Goal: Navigation & Orientation: Go to known website

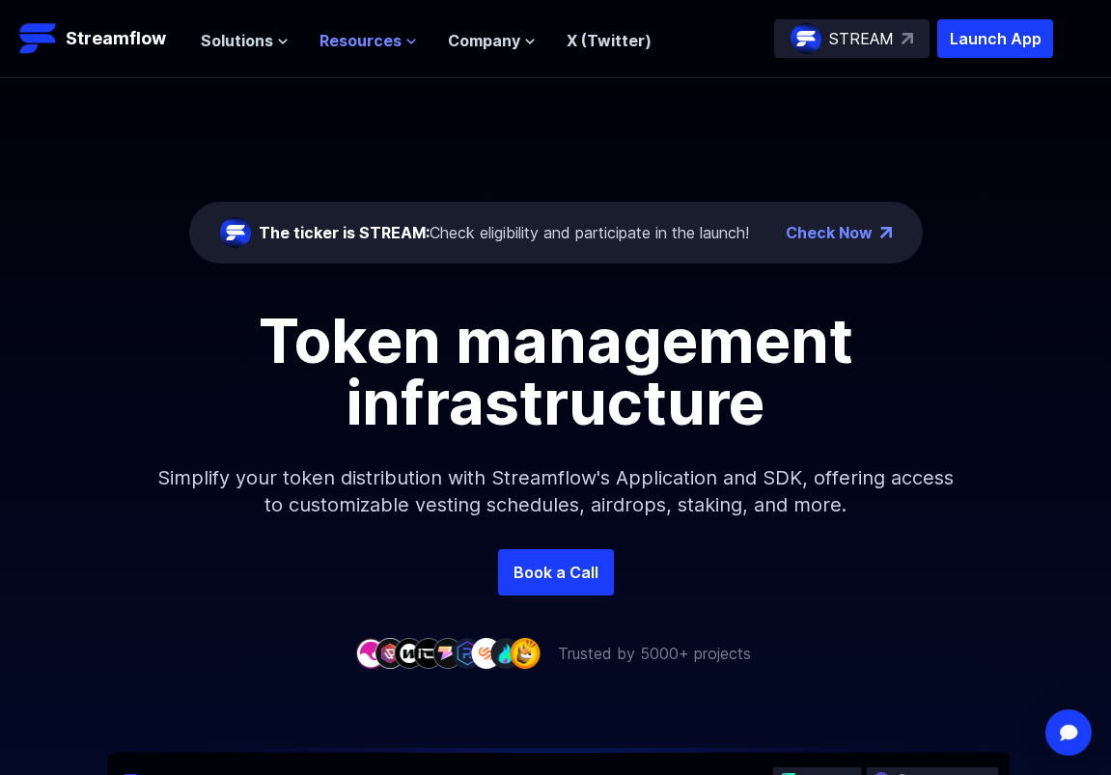
click at [377, 48] on span "Resources" at bounding box center [361, 40] width 82 height 23
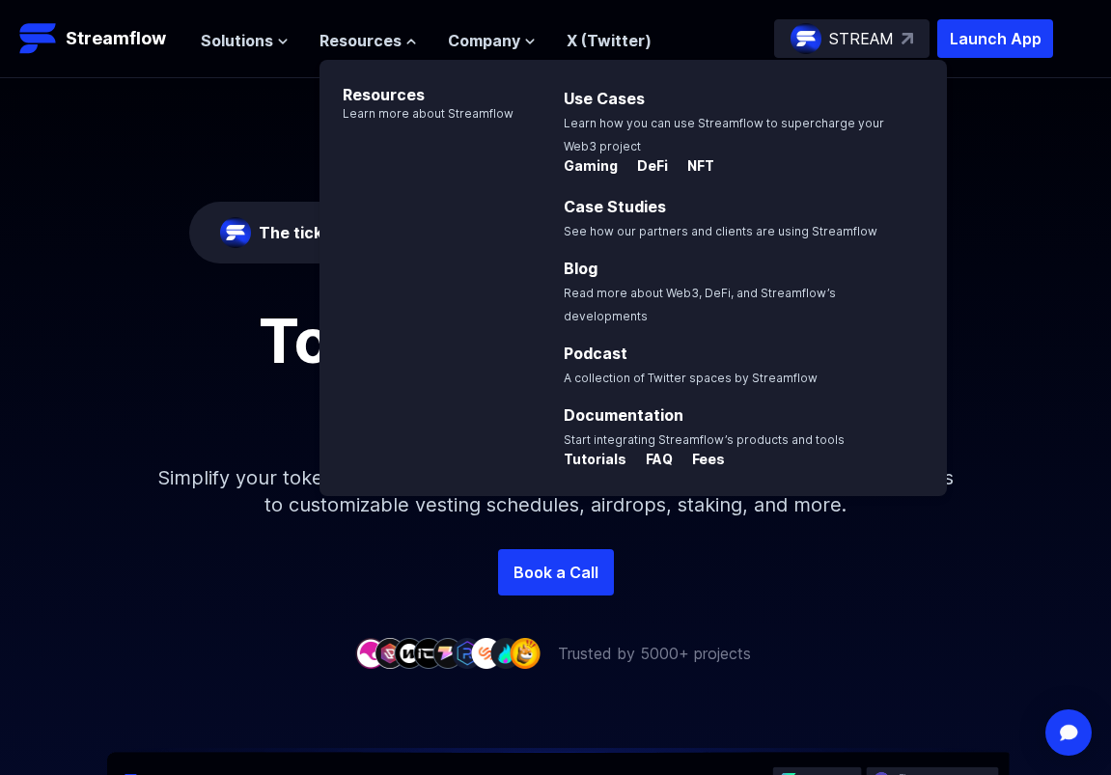
click at [253, 152] on div "The ticker is STREAM: Check eligibility and participate in the launch! Check No…" at bounding box center [555, 313] width 1111 height 471
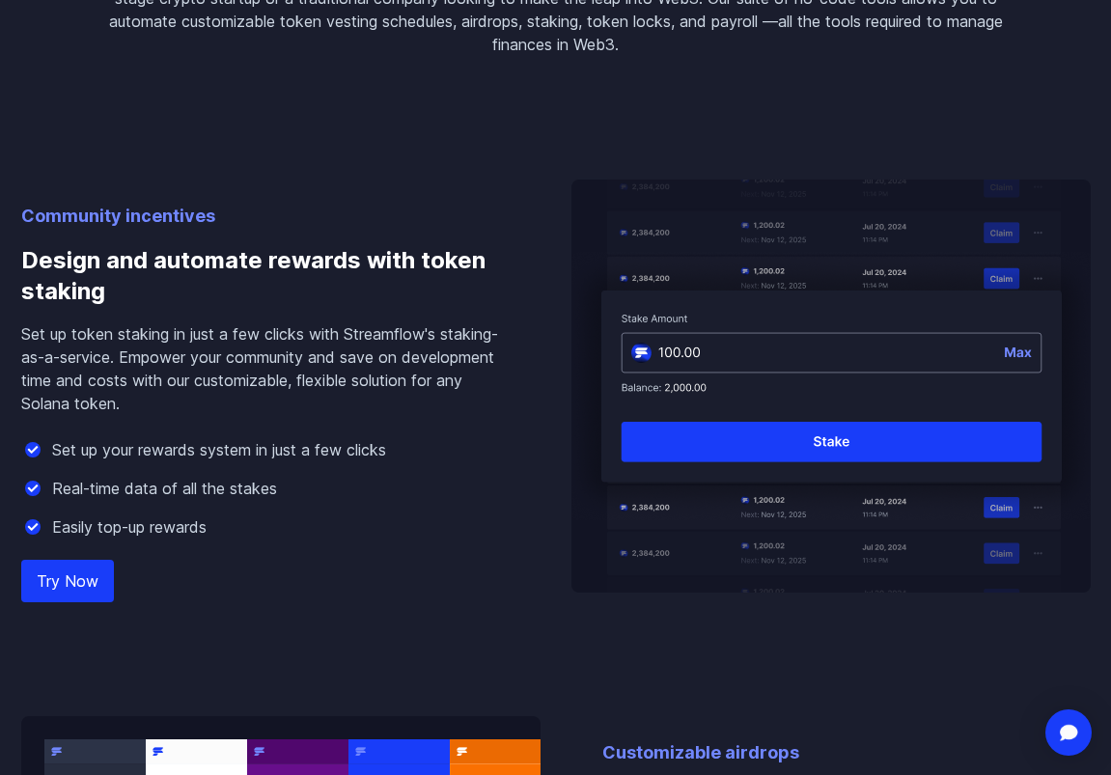
scroll to position [1569, 0]
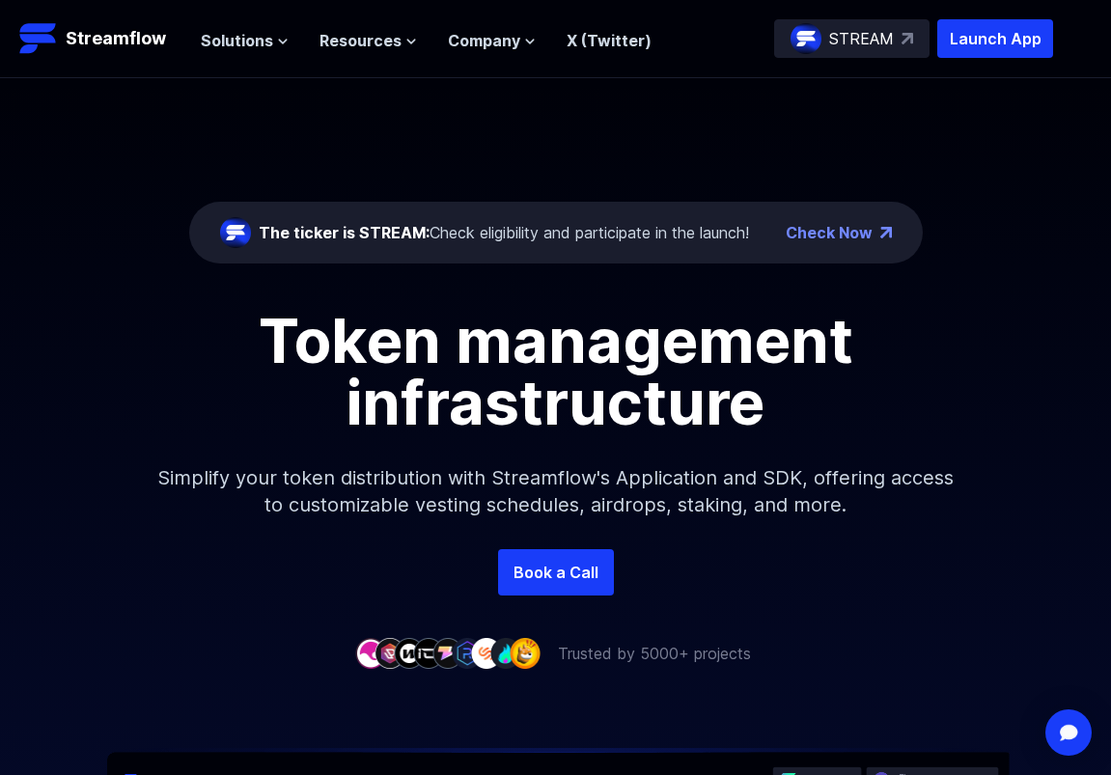
click at [877, 41] on p "STREAM" at bounding box center [861, 38] width 65 height 23
click at [1003, 25] on p "Launch App" at bounding box center [995, 38] width 116 height 39
